Goal: Check status: Verify the current state of an ongoing process or item

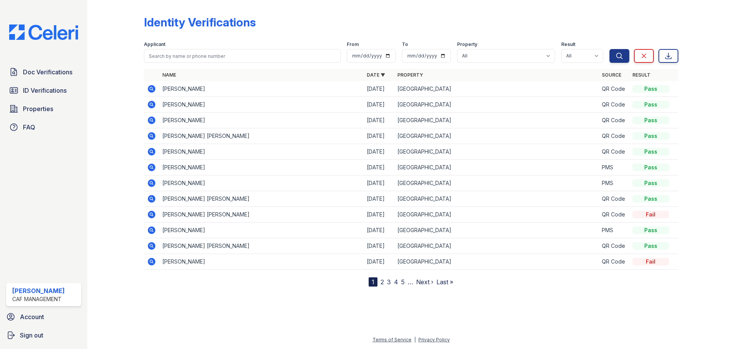
click at [152, 88] on icon at bounding box center [151, 88] width 9 height 9
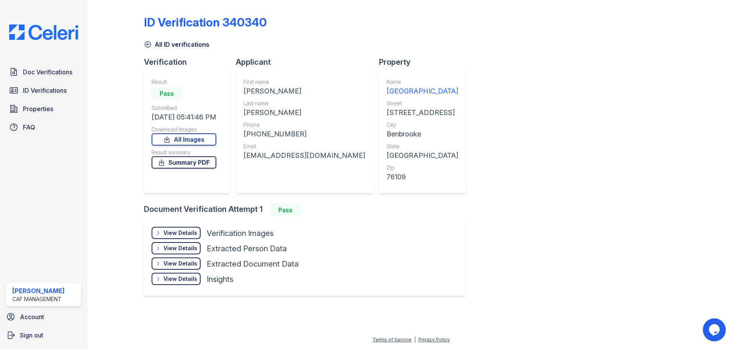
click at [191, 163] on link "Summary PDF" at bounding box center [184, 162] width 65 height 12
drag, startPoint x: 495, startPoint y: 190, endPoint x: 428, endPoint y: 166, distance: 71.4
click at [496, 182] on div "ID Verification 340340 All ID verifications Verification Result Pass Submitted …" at bounding box center [411, 154] width 535 height 303
drag, startPoint x: 244, startPoint y: 88, endPoint x: 281, endPoint y: 87, distance: 36.8
click at [281, 87] on div "AYLEE JADE" at bounding box center [305, 91] width 122 height 11
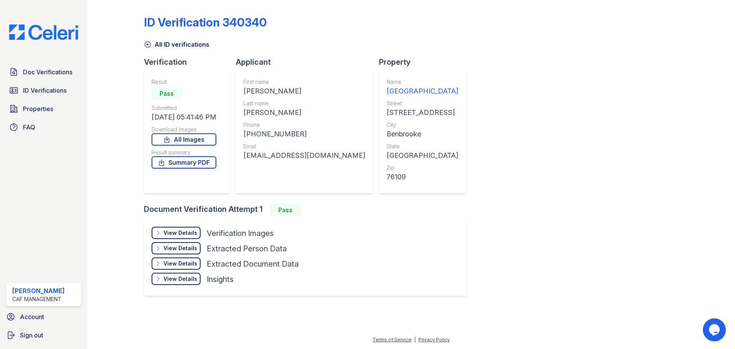
click at [302, 74] on div "First name AYLEE JADE Last name BARAJAS Phone +18172292687 Email ayleebarajas1@…" at bounding box center [304, 131] width 137 height 123
drag, startPoint x: 245, startPoint y: 90, endPoint x: 283, endPoint y: 90, distance: 37.9
click at [283, 90] on div "AYLEE JADE" at bounding box center [305, 91] width 122 height 11
copy div "AYLEE JADE"
drag, startPoint x: 244, startPoint y: 111, endPoint x: 278, endPoint y: 112, distance: 34.5
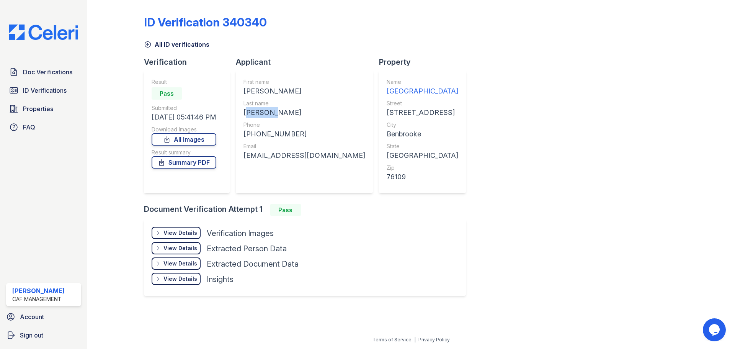
click at [278, 112] on div "BARAJAS" at bounding box center [305, 112] width 122 height 11
copy div "BARAJAS"
drag, startPoint x: 251, startPoint y: 131, endPoint x: 290, endPoint y: 132, distance: 39.1
click at [290, 132] on div "+18172292687" at bounding box center [305, 134] width 122 height 11
copy div "8172292687"
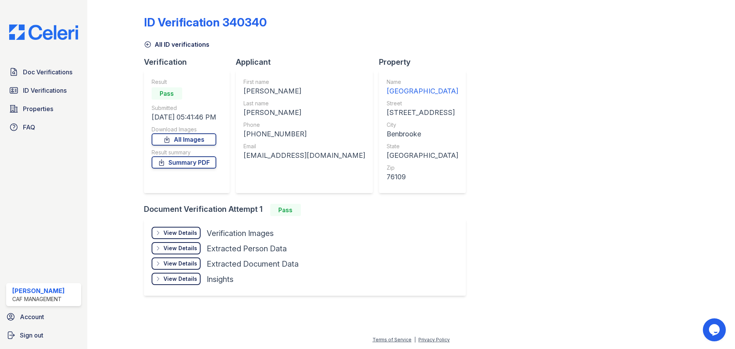
click at [244, 153] on div "ayleebarajas1@icloud.com" at bounding box center [305, 155] width 122 height 11
click at [243, 152] on div "First name AYLEE JADE Last name BARAJAS Phone +18172292687 Email ayleebarajas1@…" at bounding box center [304, 131] width 137 height 123
click at [252, 179] on div "First name AYLEE JADE Last name BARAJAS Phone +18172292687 Email ayleebarajas1@…" at bounding box center [305, 131] width 122 height 107
drag, startPoint x: 243, startPoint y: 156, endPoint x: 327, endPoint y: 159, distance: 84.7
click at [327, 159] on div "First name AYLEE JADE Last name BARAJAS Phone +18172292687 Email ayleebarajas1@…" at bounding box center [304, 131] width 137 height 123
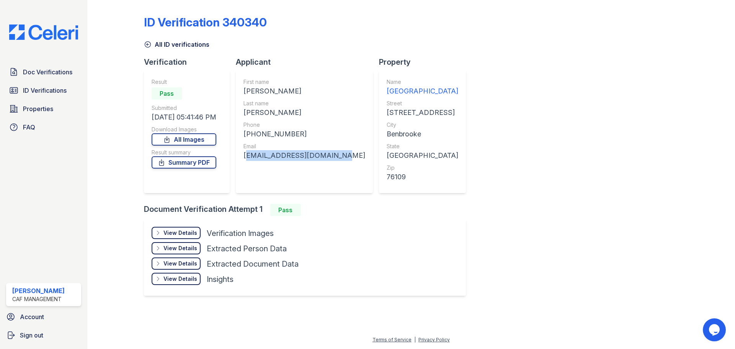
copy div "ayleebarajas1@icloud.com"
click at [52, 72] on span "Doc Verifications" at bounding box center [47, 71] width 49 height 9
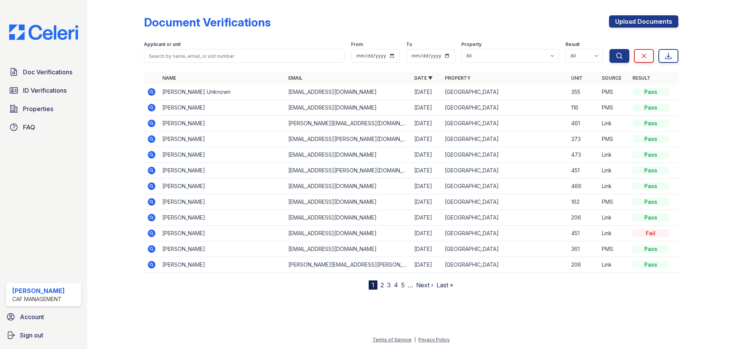
click at [151, 89] on icon at bounding box center [152, 92] width 8 height 8
